Goal: Obtain resource: Download file/media

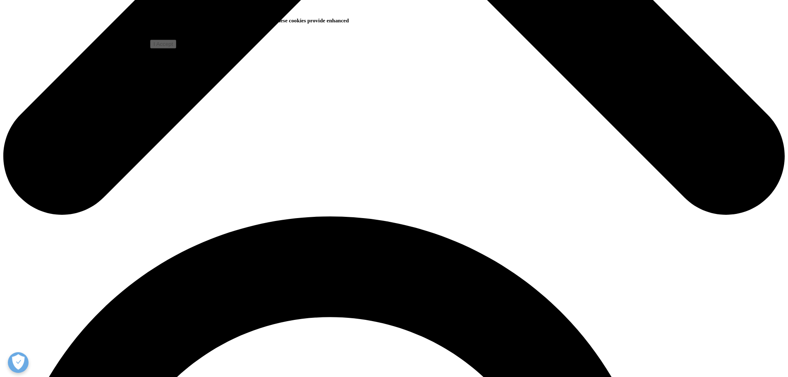
scroll to position [579, 0]
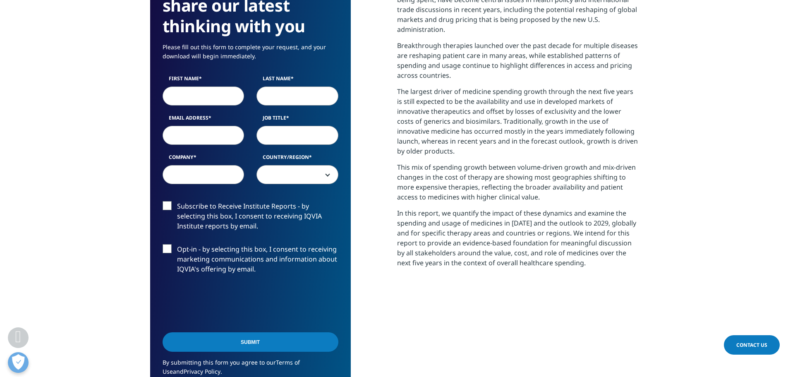
scroll to position [289, 0]
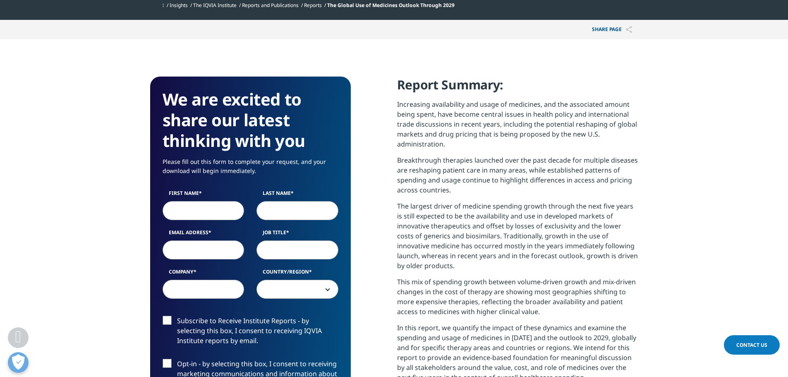
click at [209, 201] on label "First Name" at bounding box center [203, 195] width 82 height 12
click at [209, 201] on input "First Name" at bounding box center [203, 210] width 82 height 19
click at [208, 206] on input "First Name" at bounding box center [203, 210] width 82 height 19
type input "[PERSON_NAME]"
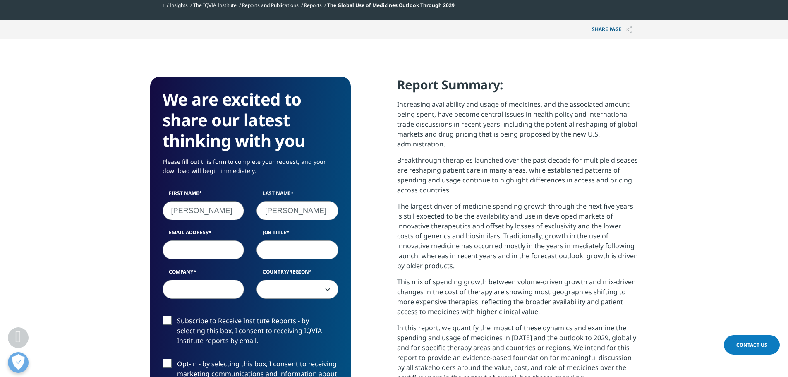
type input "[PERSON_NAME][EMAIL_ADDRESS][DOMAIN_NAME]"
type input "[PERSON_NAME], [PERSON_NAME] and [PERSON_NAME]"
select select "[GEOGRAPHIC_DATA]"
click at [267, 249] on input "Job Title" at bounding box center [297, 249] width 82 height 19
type input "Analyst"
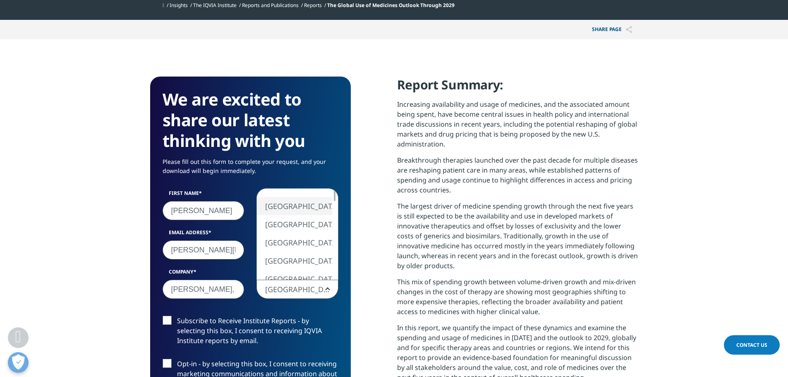
click at [296, 294] on span "[GEOGRAPHIC_DATA]" at bounding box center [297, 289] width 81 height 19
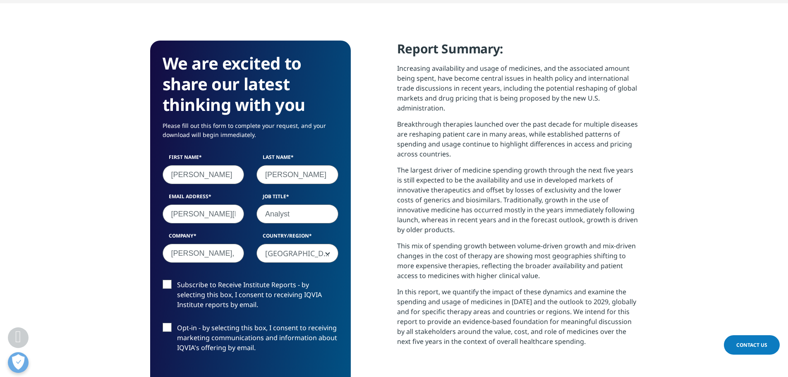
scroll to position [372, 0]
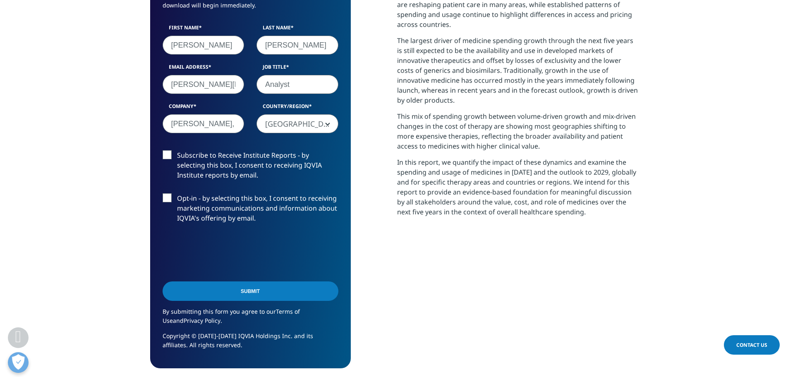
click at [225, 296] on input "Submit" at bounding box center [250, 290] width 176 height 19
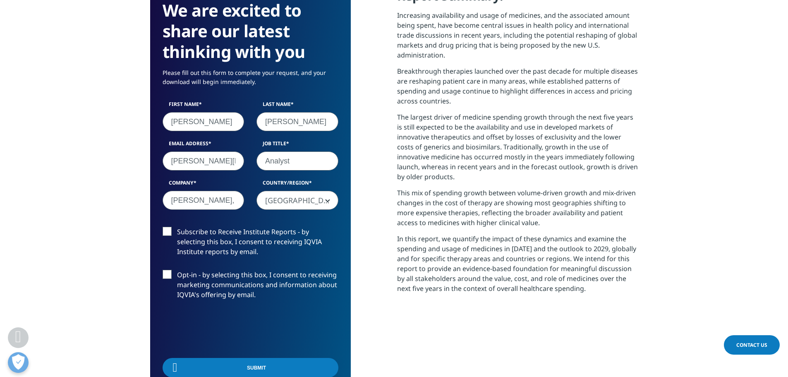
scroll to position [332, 488]
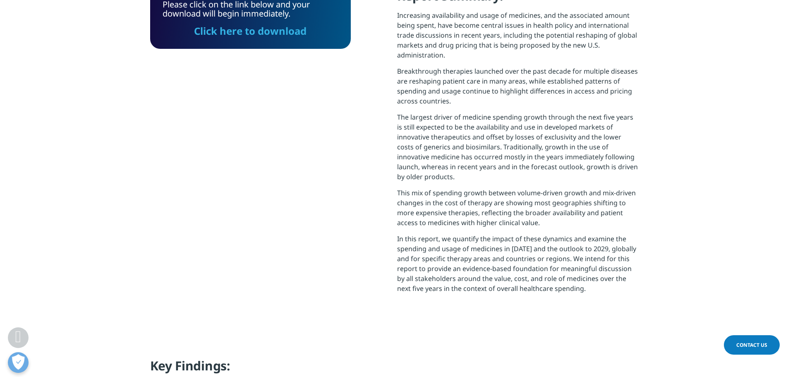
click at [265, 29] on link "Click here to download" at bounding box center [250, 31] width 112 height 14
